Goal: Information Seeking & Learning: Compare options

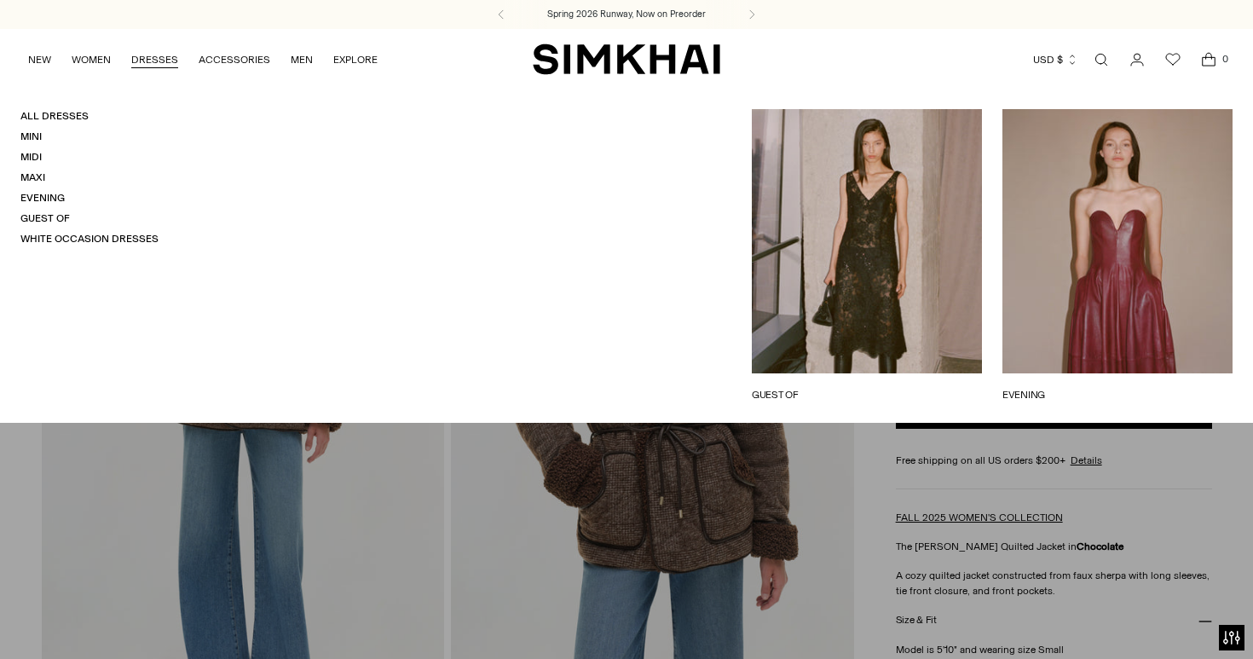
click at [144, 66] on link "DRESSES" at bounding box center [154, 60] width 47 height 38
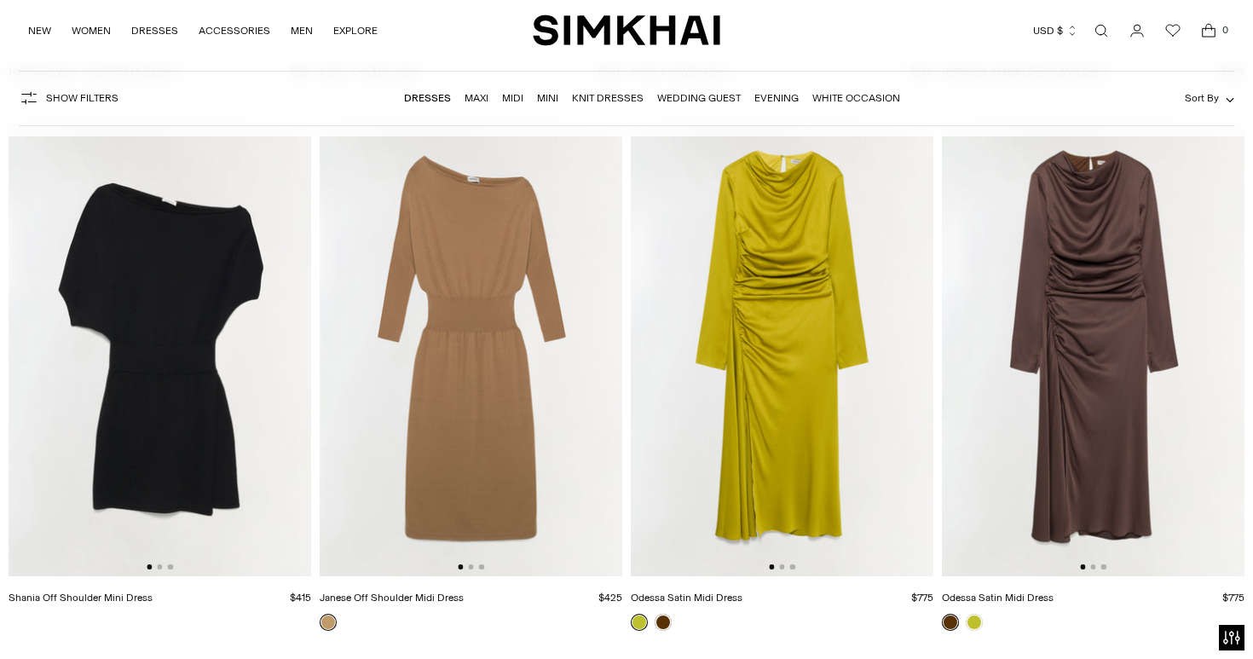
scroll to position [4455, 0]
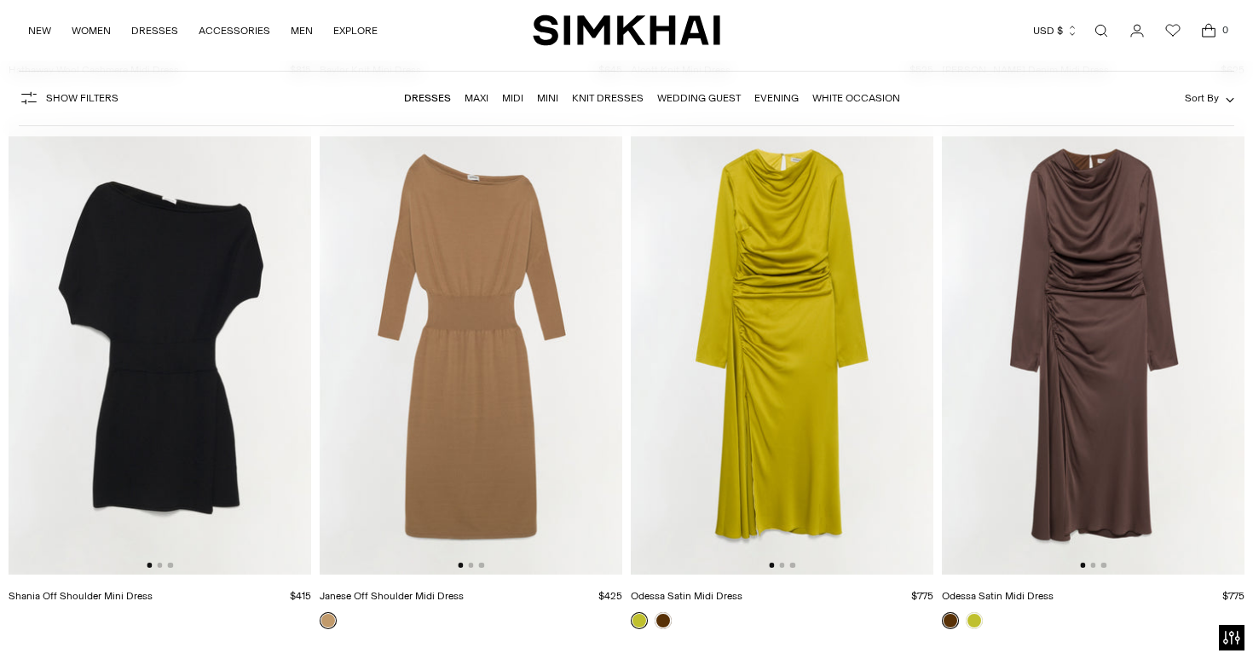
click at [291, 342] on img at bounding box center [160, 348] width 303 height 454
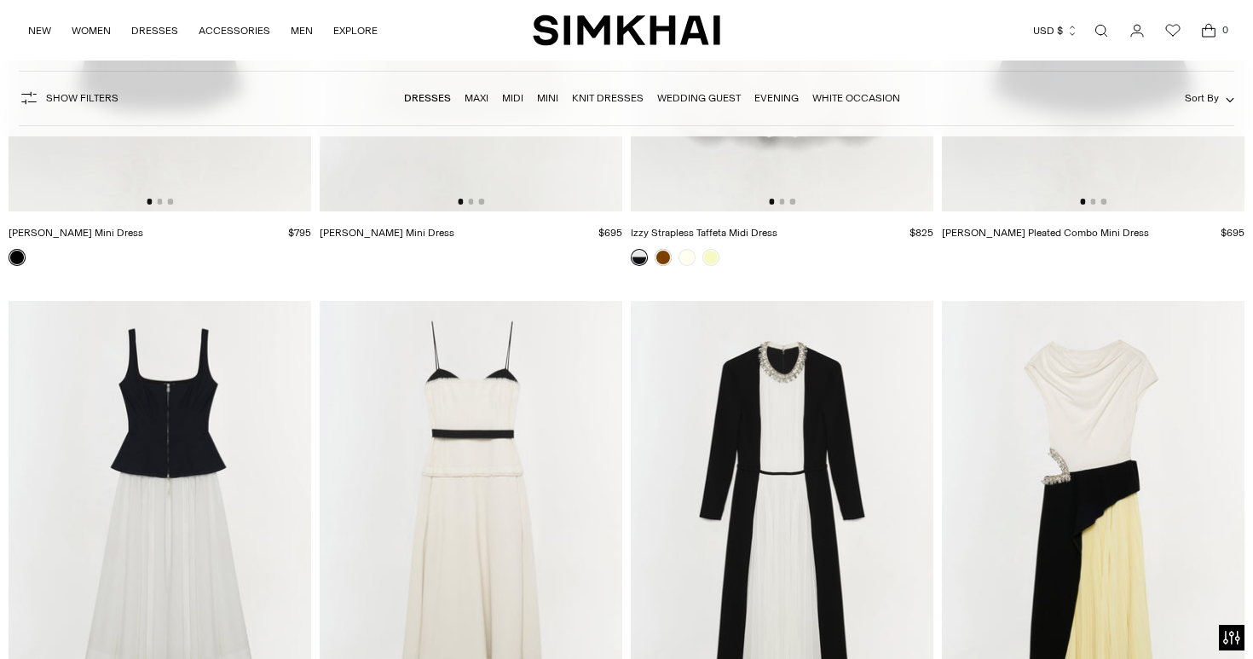
scroll to position [7233, 0]
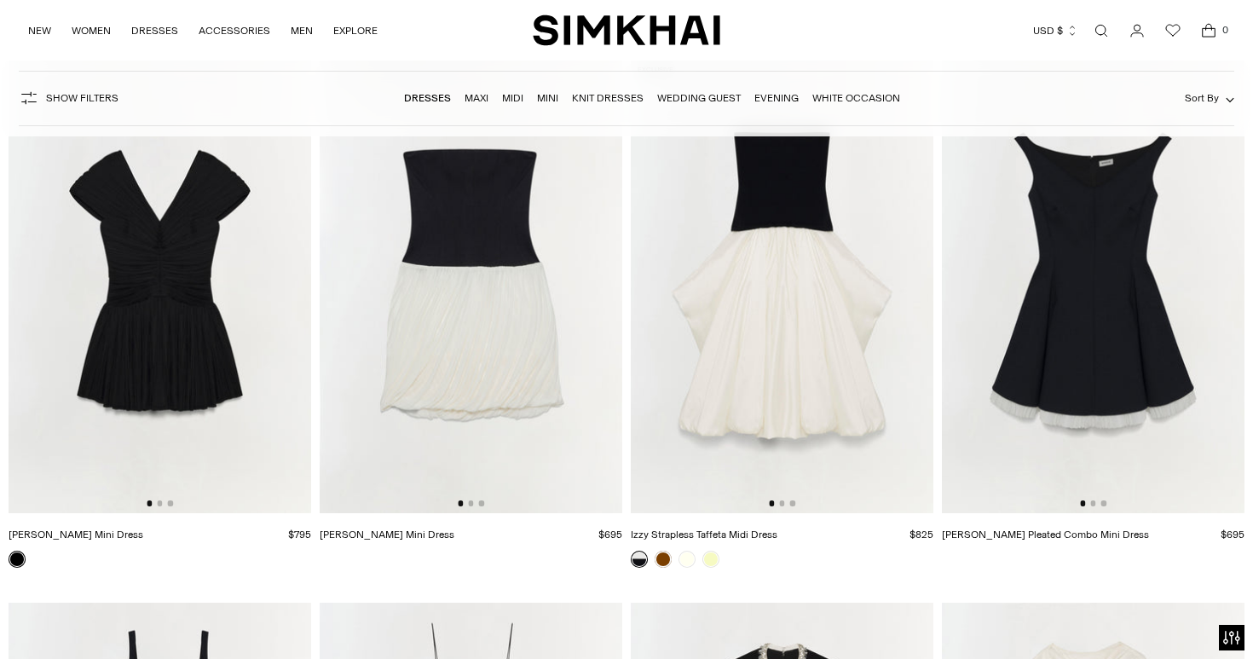
click at [75, 534] on link "[PERSON_NAME] Mini Dress" at bounding box center [76, 534] width 135 height 12
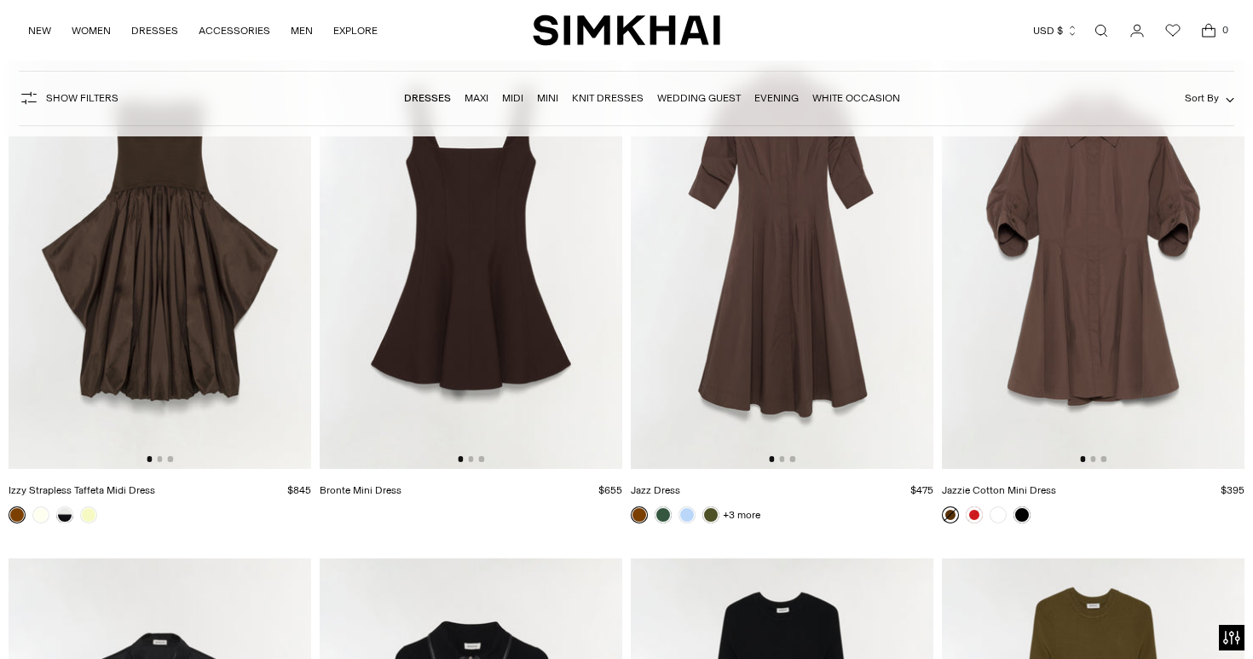
scroll to position [5102, 0]
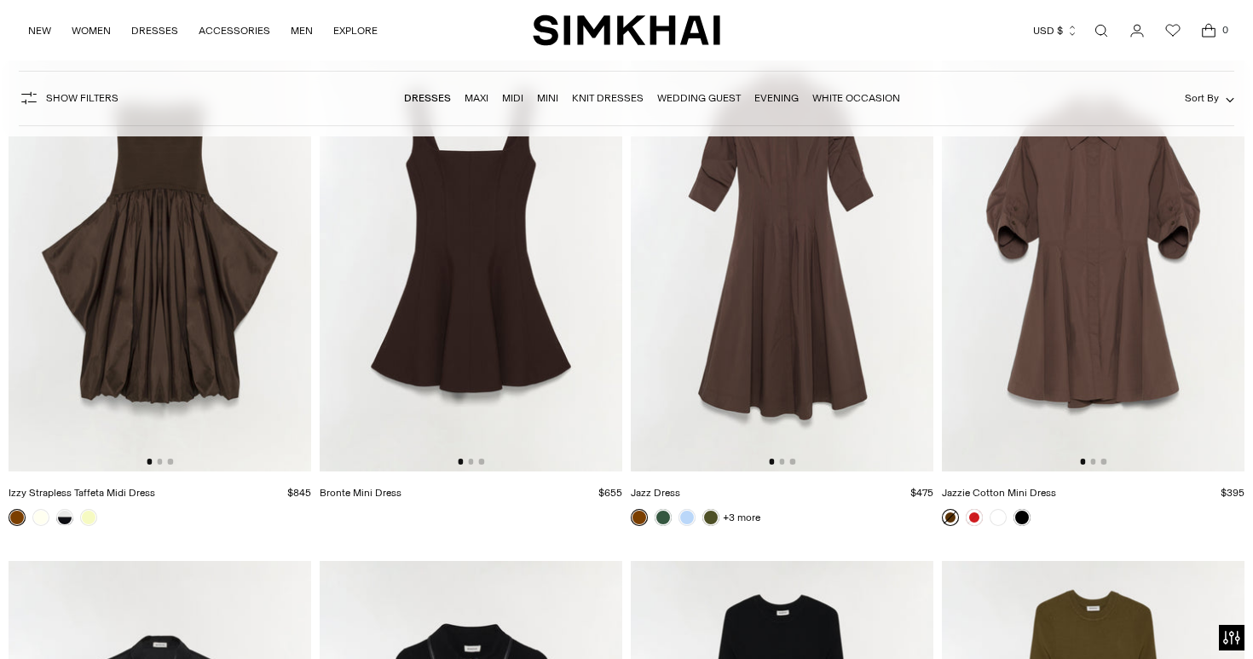
click at [1059, 345] on img at bounding box center [1093, 244] width 303 height 454
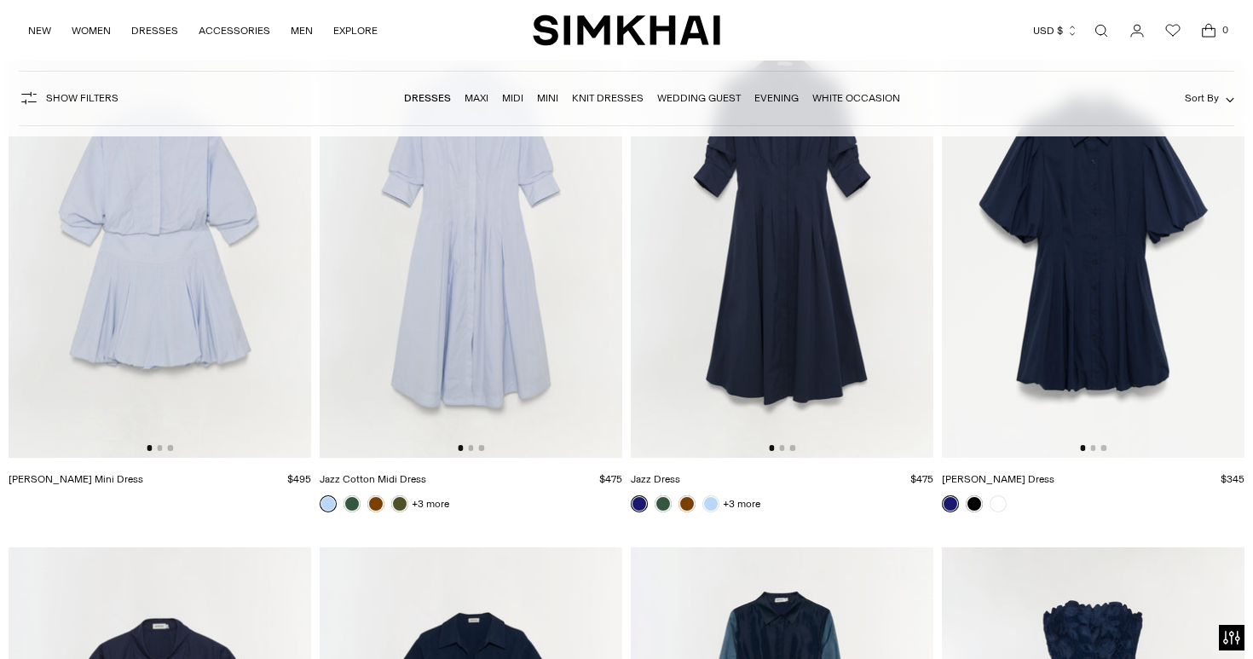
scroll to position [10551, 0]
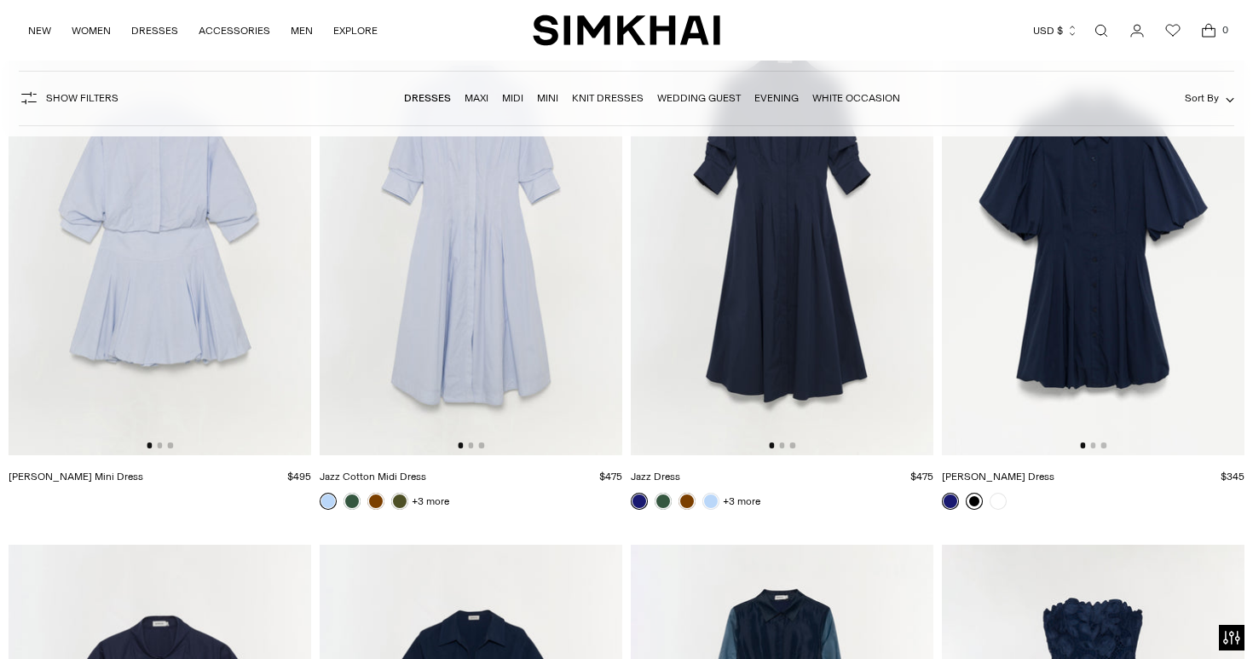
click at [971, 506] on link at bounding box center [974, 501] width 17 height 17
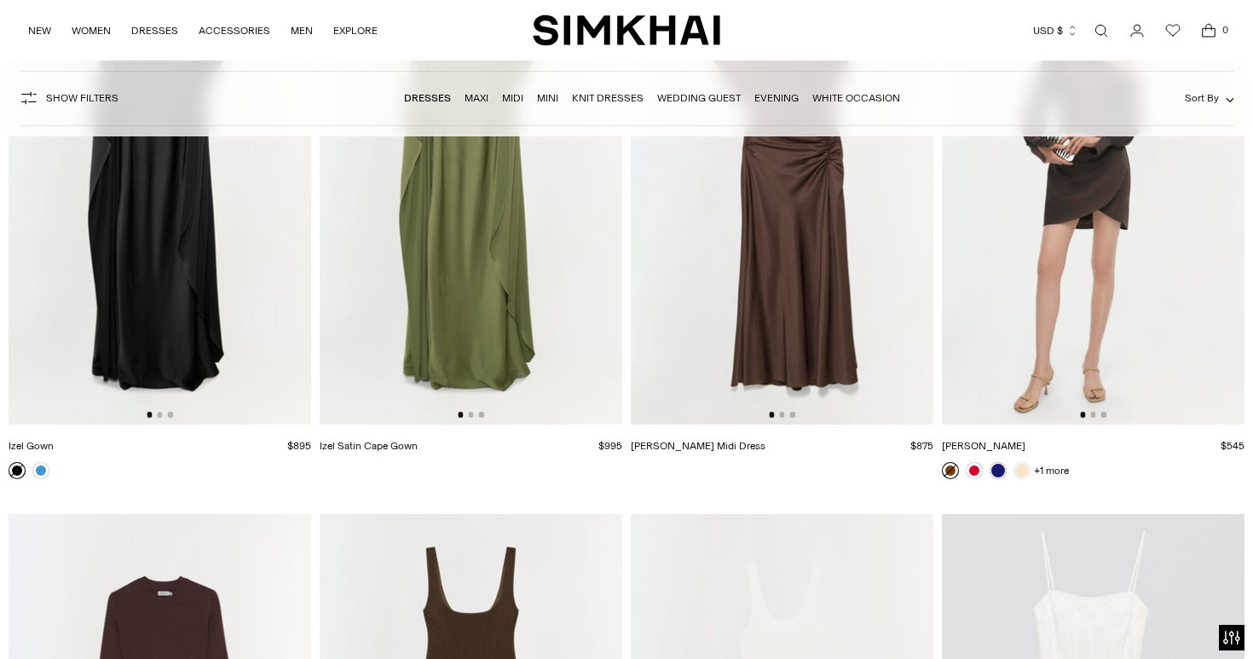
scroll to position [19321, 0]
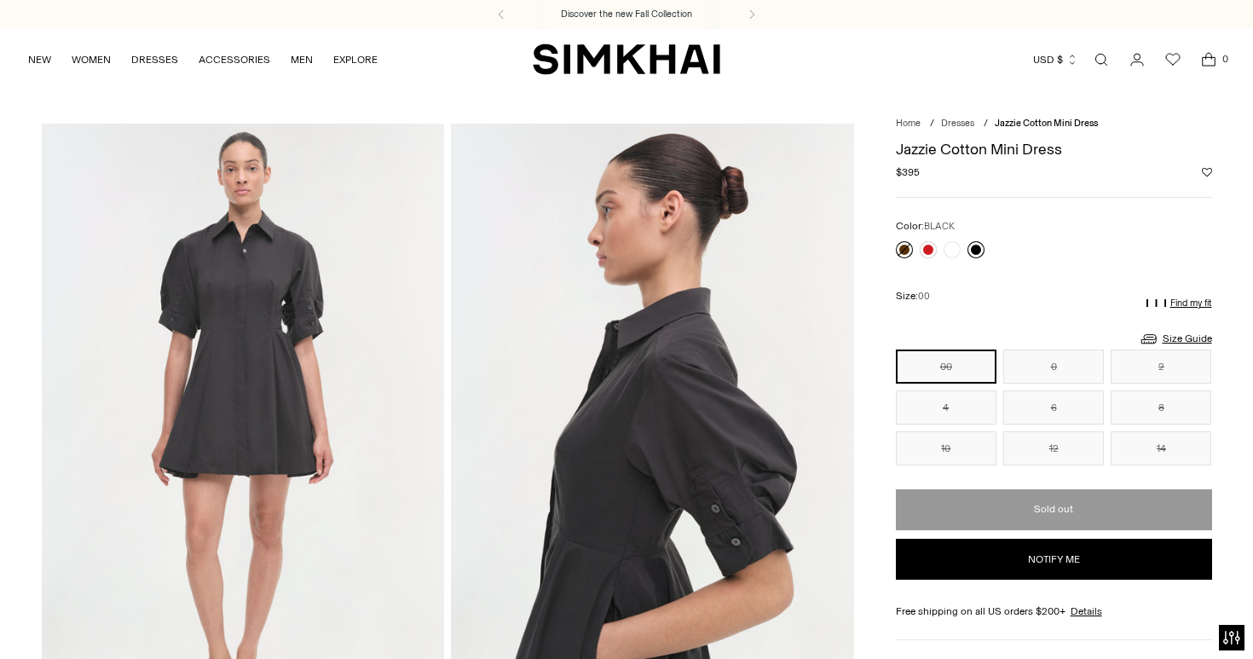
click at [978, 247] on link at bounding box center [975, 249] width 17 height 17
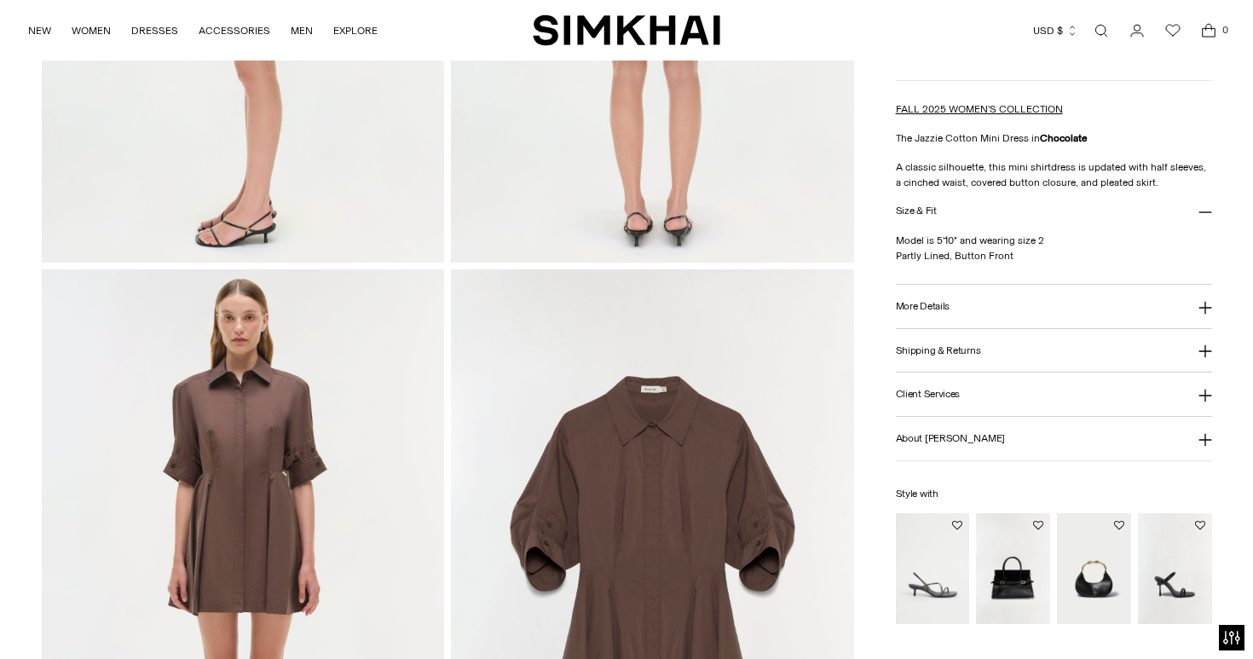
scroll to position [1226, 0]
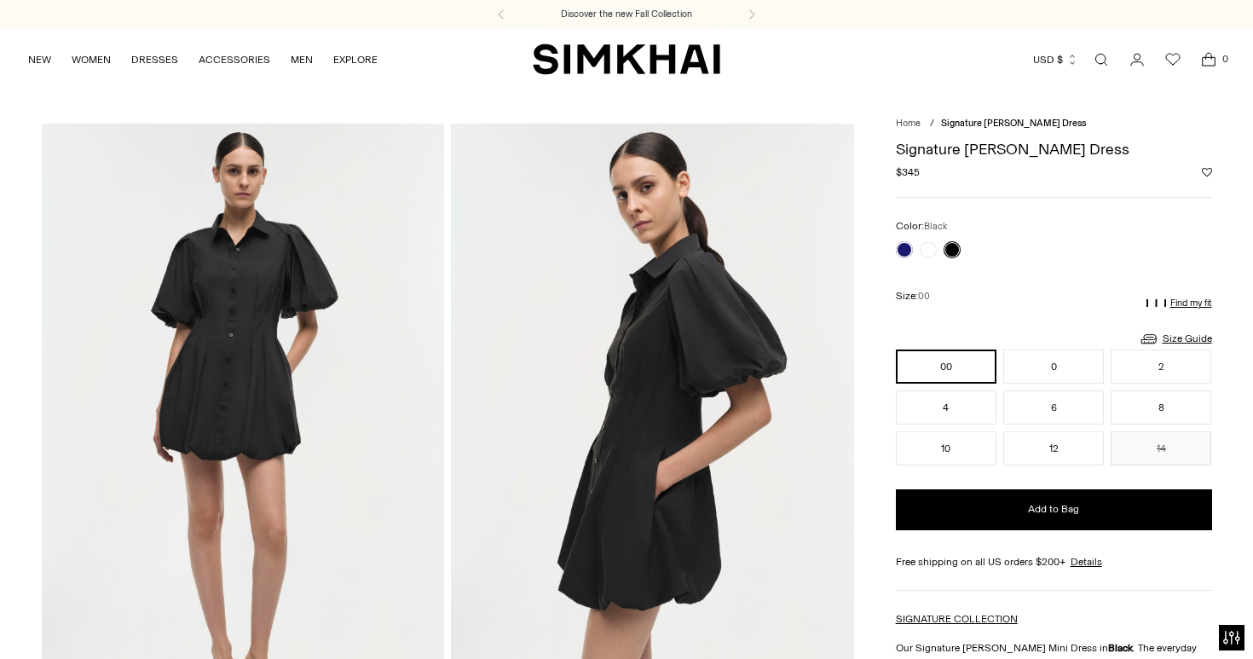
click at [955, 251] on link at bounding box center [951, 249] width 17 height 17
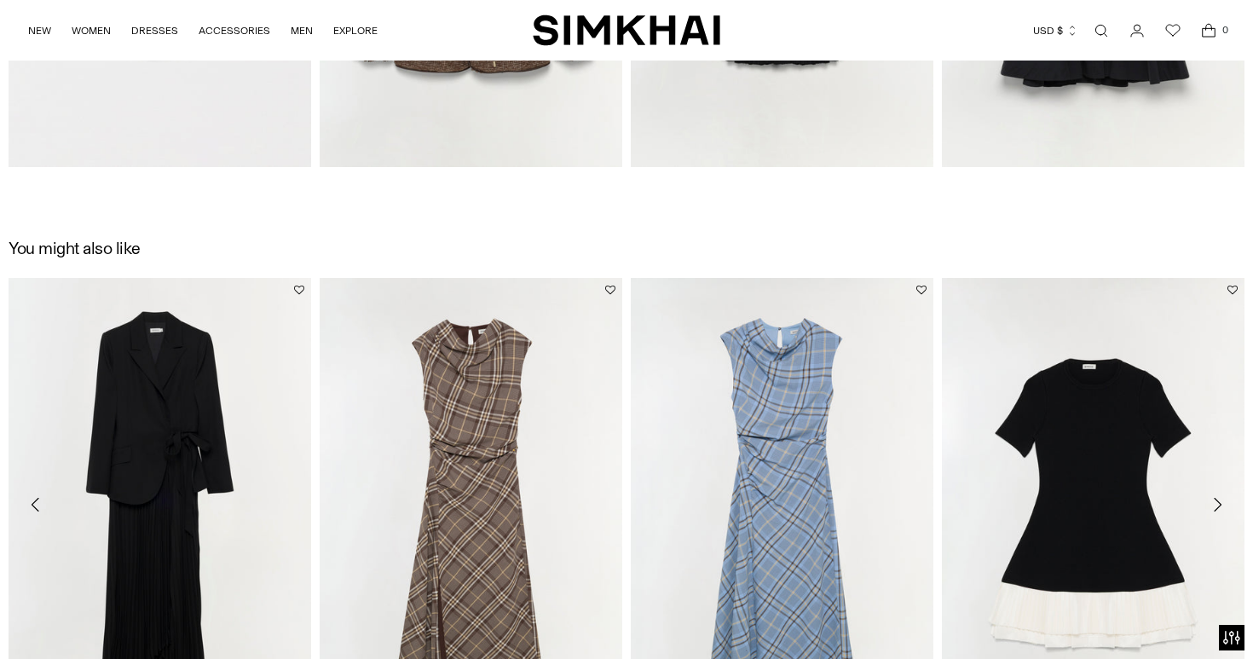
scroll to position [1936, 0]
